Goal: Information Seeking & Learning: Learn about a topic

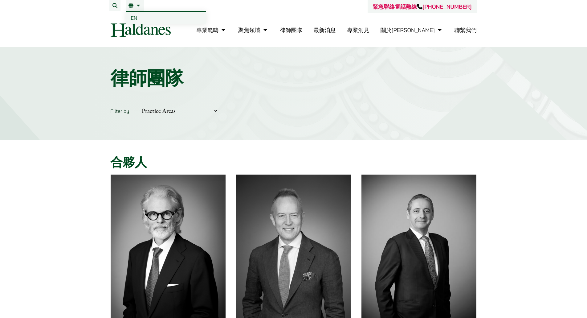
click at [132, 16] on span "EN" at bounding box center [134, 18] width 6 height 6
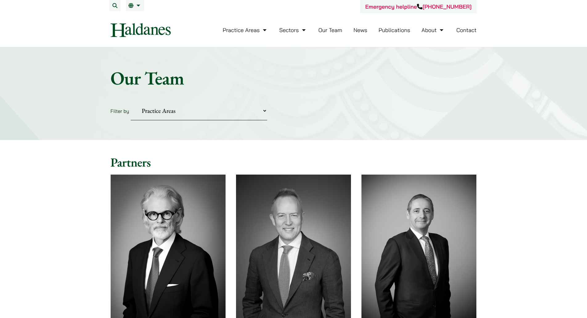
drag, startPoint x: 493, startPoint y: 205, endPoint x: 519, endPoint y: 51, distance: 156.2
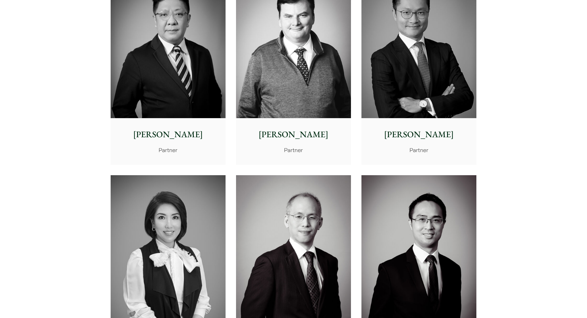
scroll to position [462, 0]
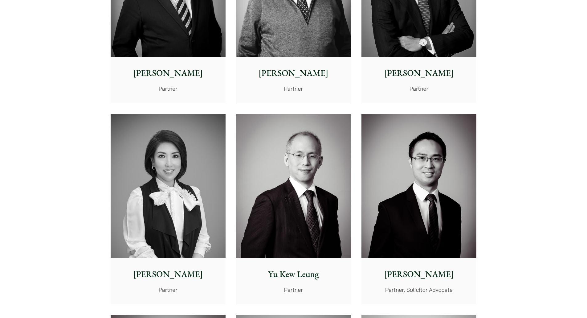
drag, startPoint x: 270, startPoint y: 234, endPoint x: 274, endPoint y: 228, distance: 7.6
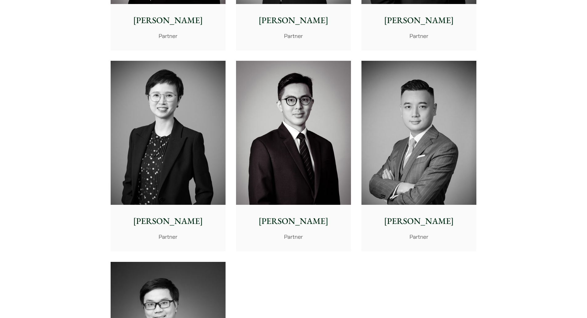
scroll to position [1140, 0]
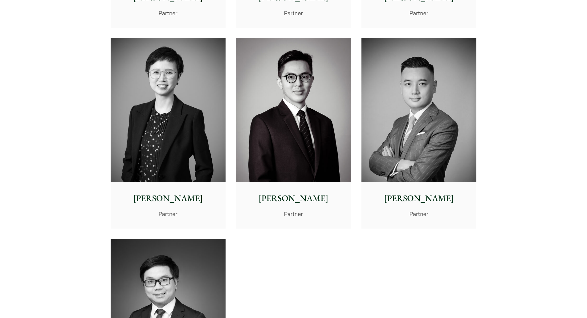
drag, startPoint x: 146, startPoint y: 285, endPoint x: 145, endPoint y: 281, distance: 4.2
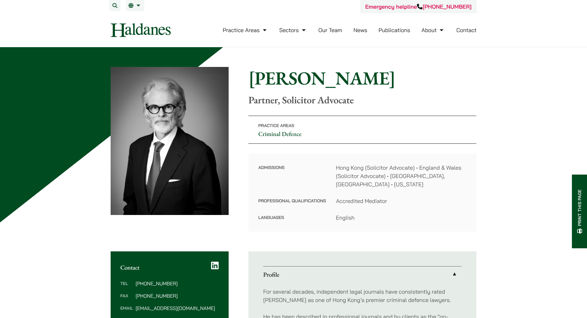
drag, startPoint x: 464, startPoint y: 243, endPoint x: 426, endPoint y: 24, distance: 222.2
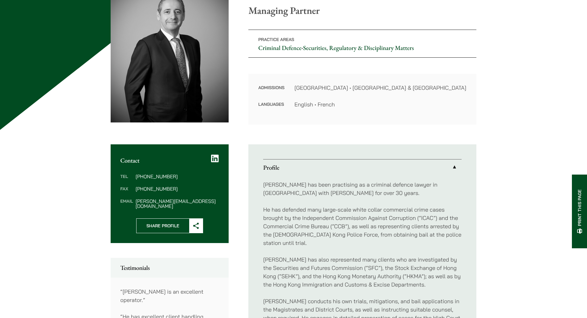
scroll to position [31, 0]
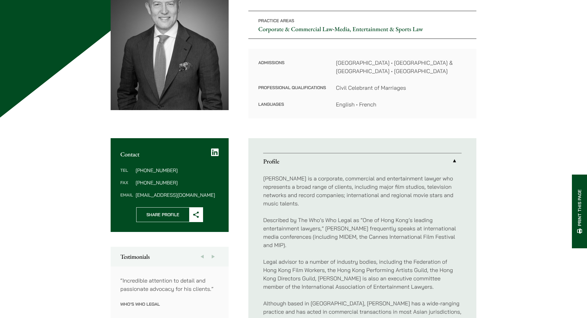
scroll to position [92, 0]
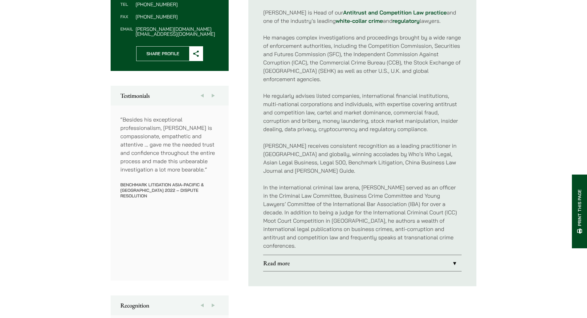
scroll to position [277, 0]
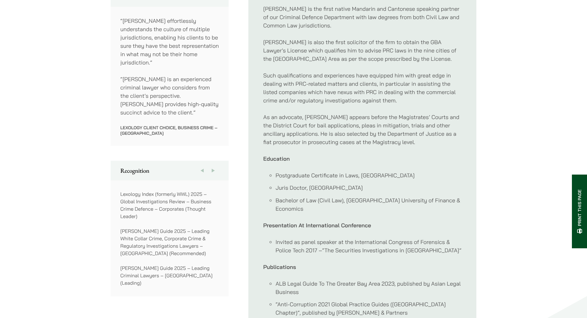
scroll to position [431, 0]
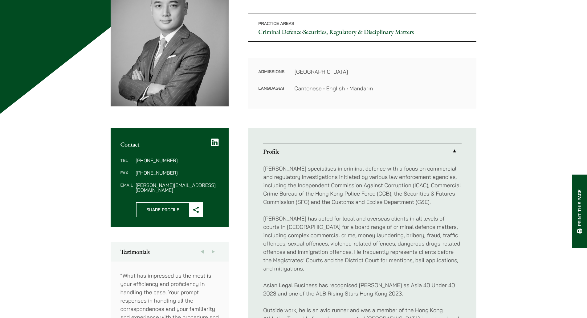
scroll to position [92, 0]
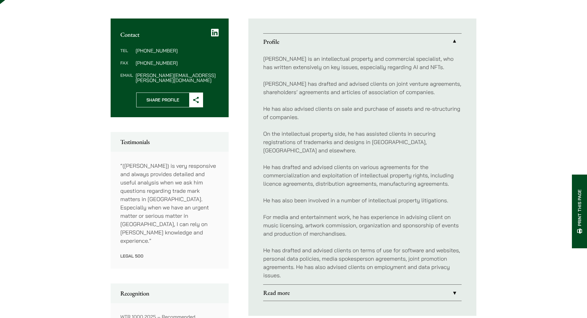
scroll to position [216, 0]
